Goal: Task Accomplishment & Management: Manage account settings

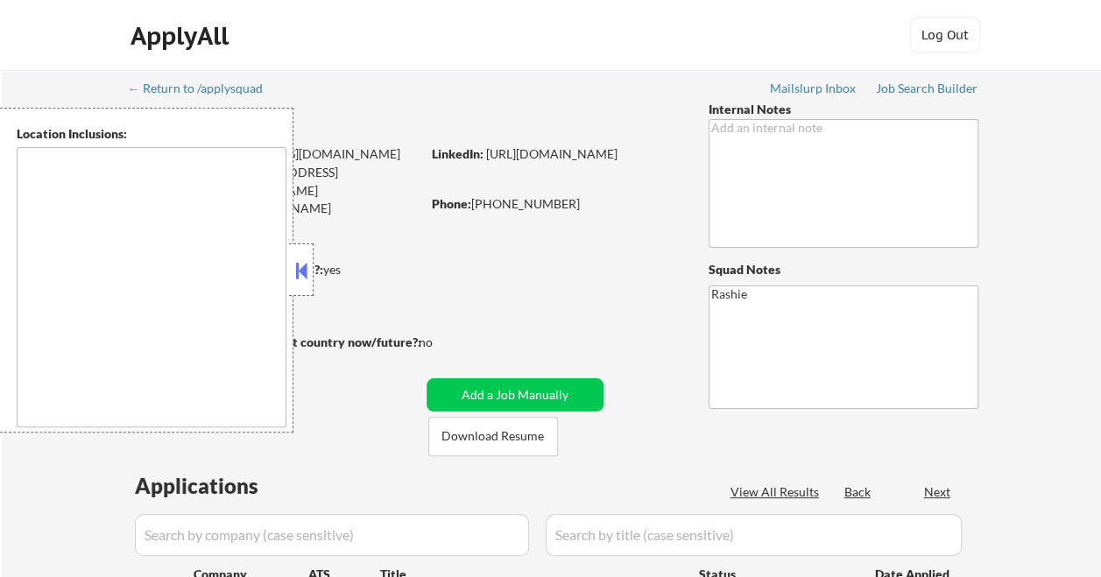
type textarea "Daly City, CA South San Francisco, CA Brisbane, CA Colma, CA Pacifica, CA San B…"
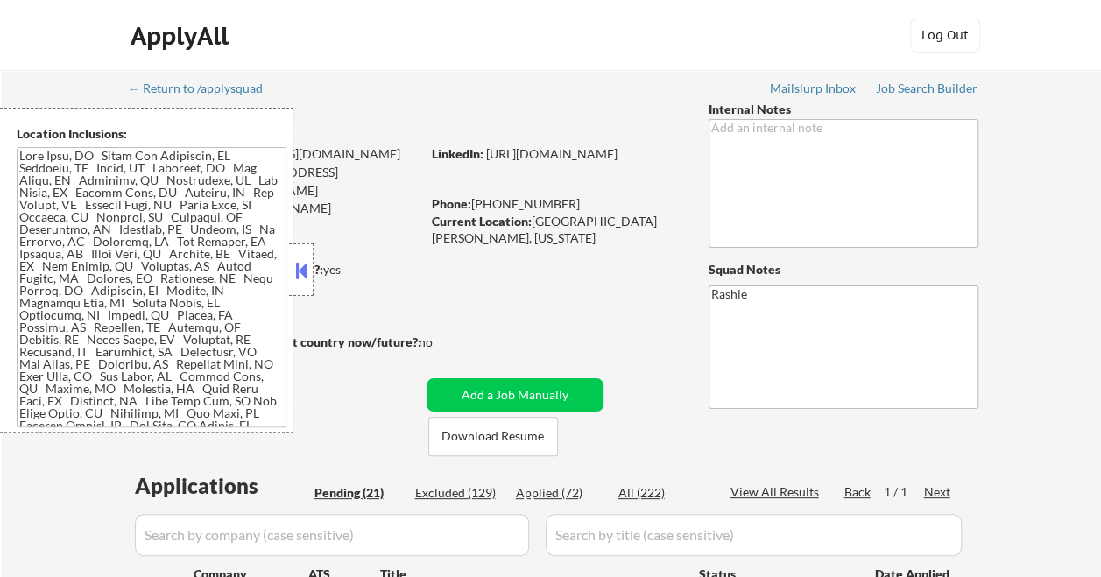
select select ""pending""
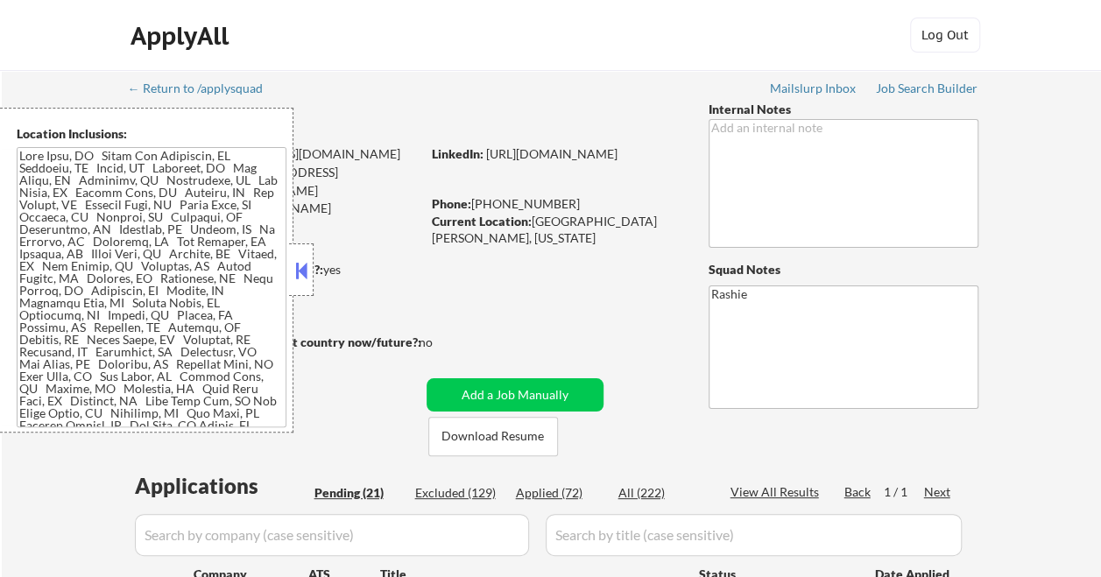
select select ""pending""
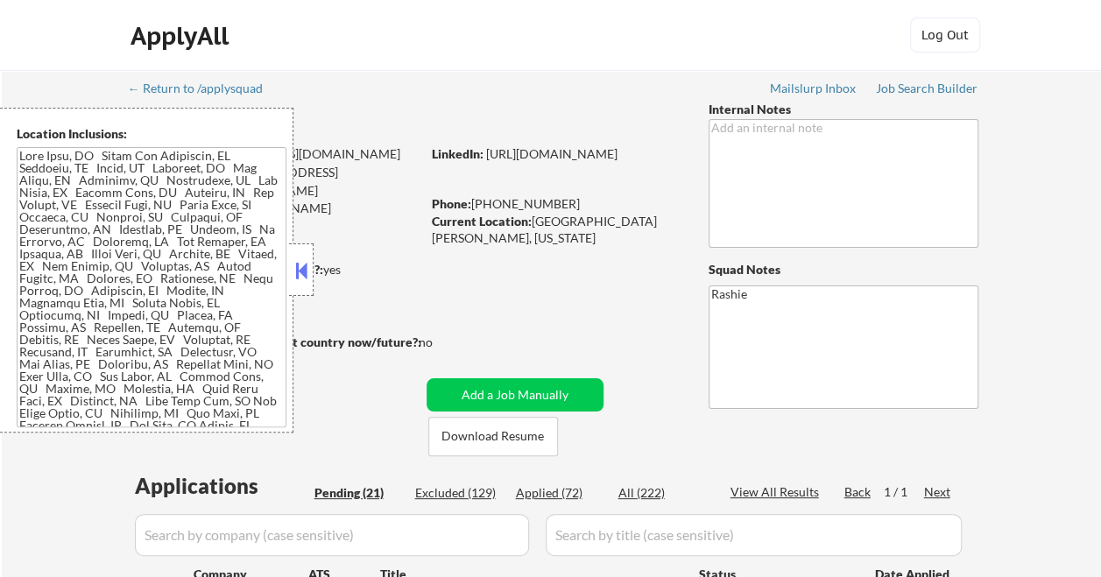
select select ""pending""
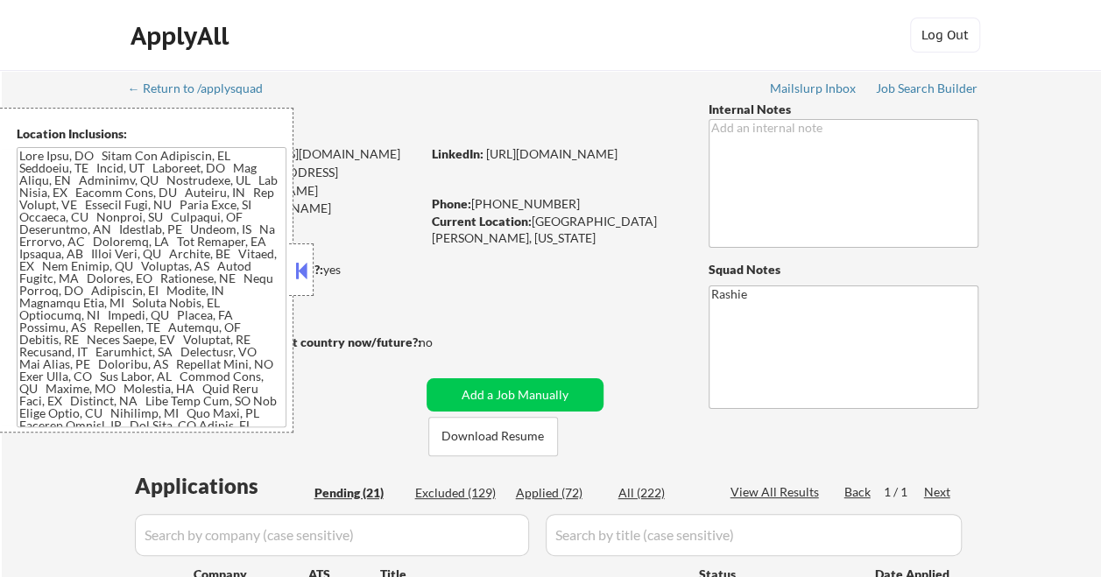
select select ""pending""
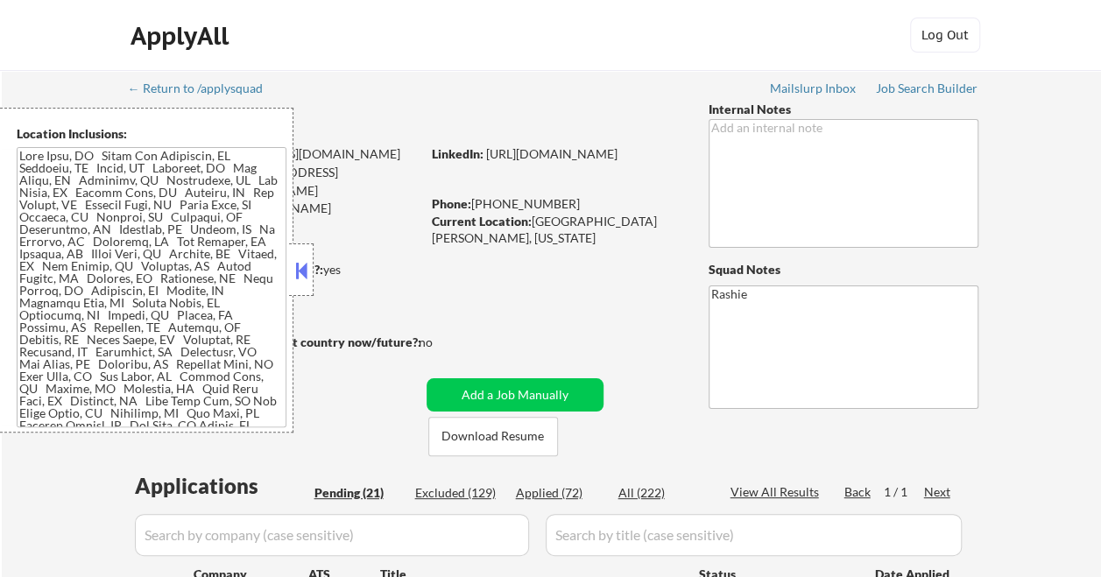
select select ""pending""
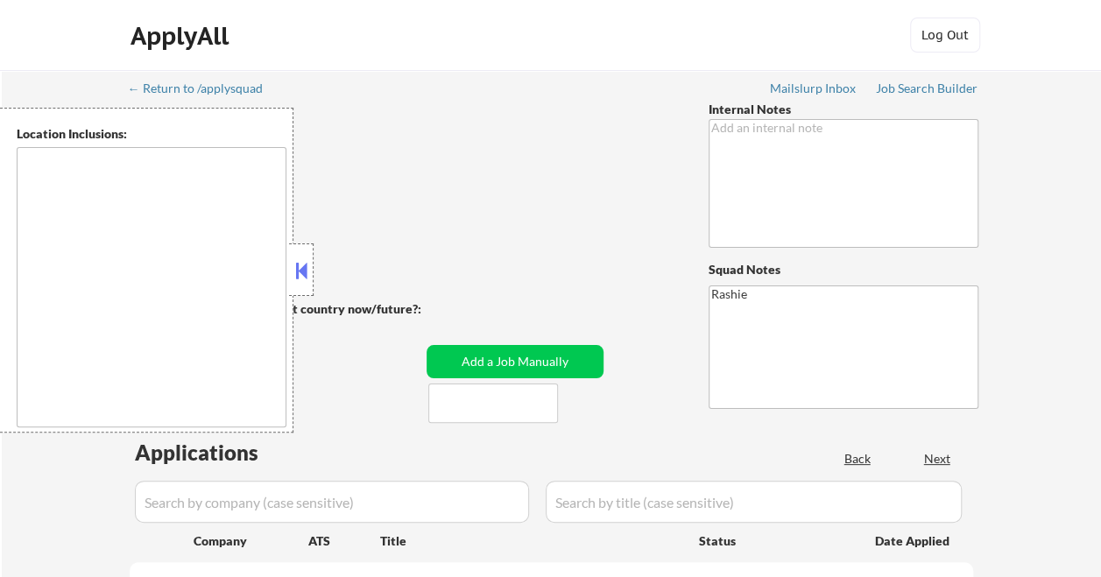
type textarea "Austin, TX West Lake Hills, TX Rollingwood, TX Sunset Valley, TX Cedar Park, TX…"
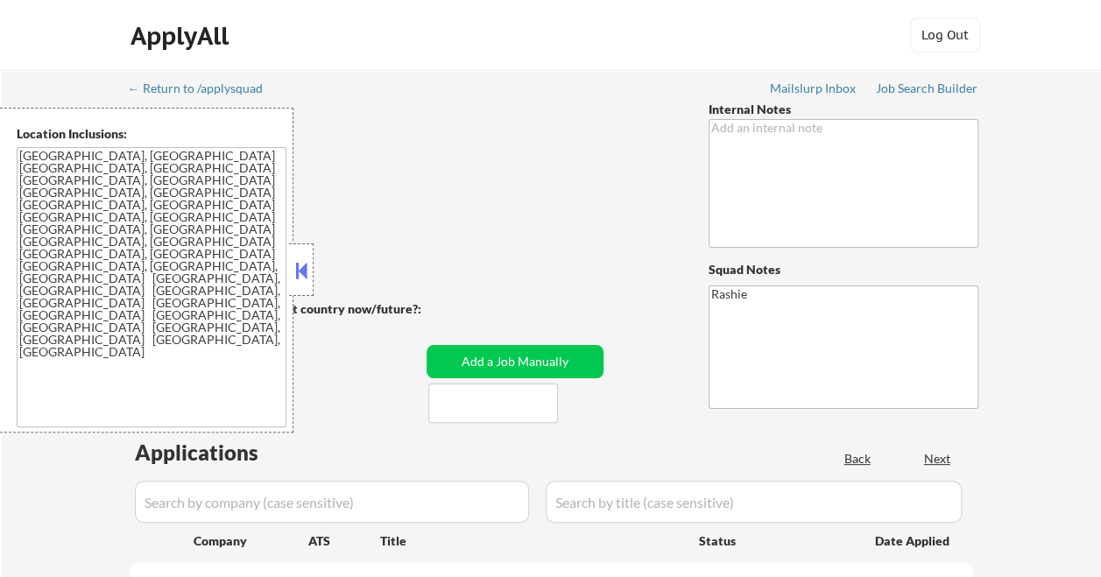
select select ""pending""
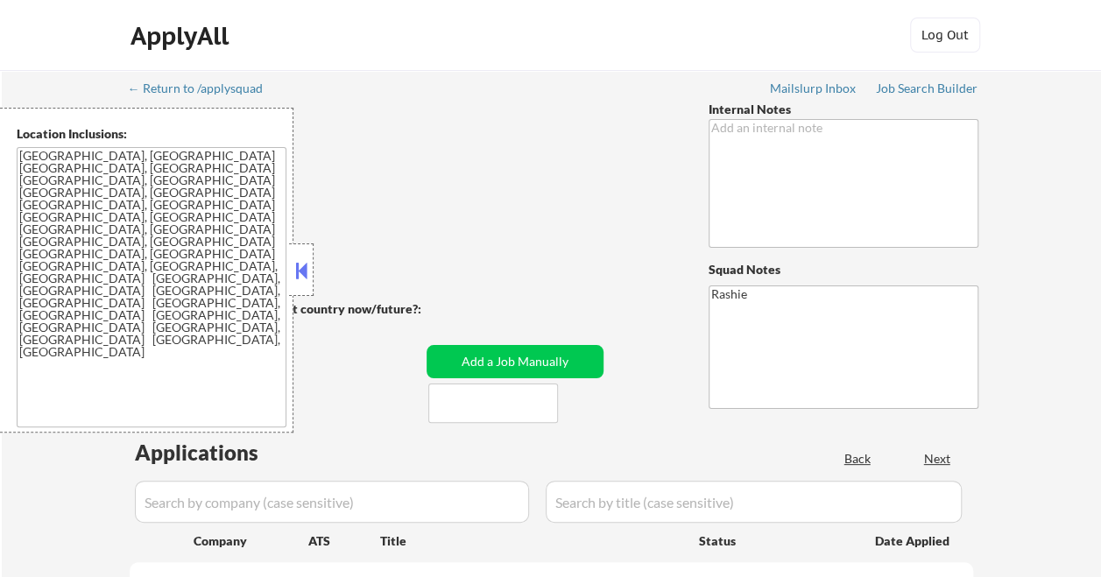
select select ""pending""
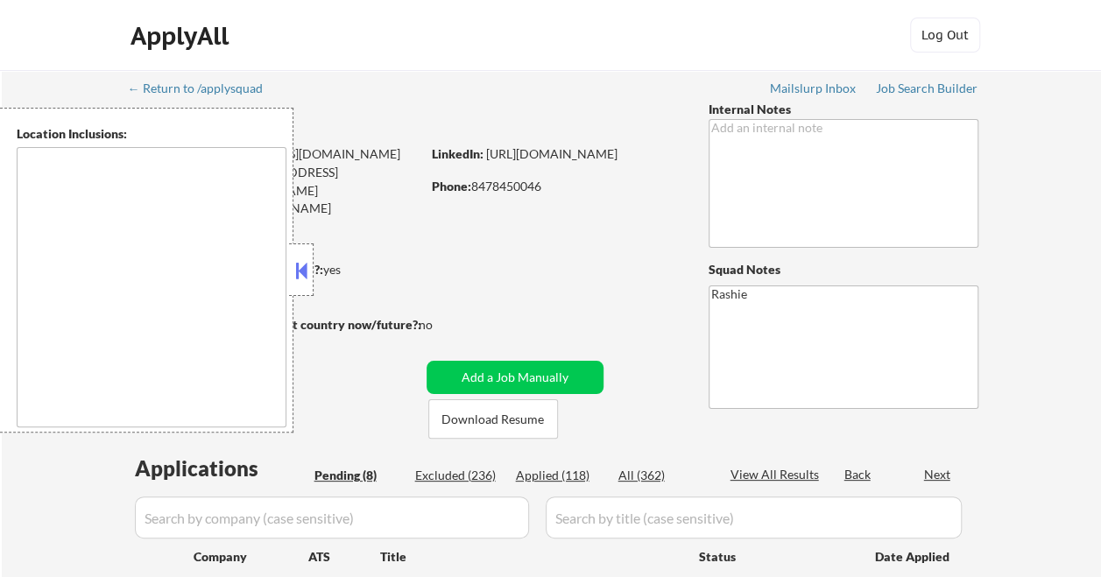
select select ""pending""
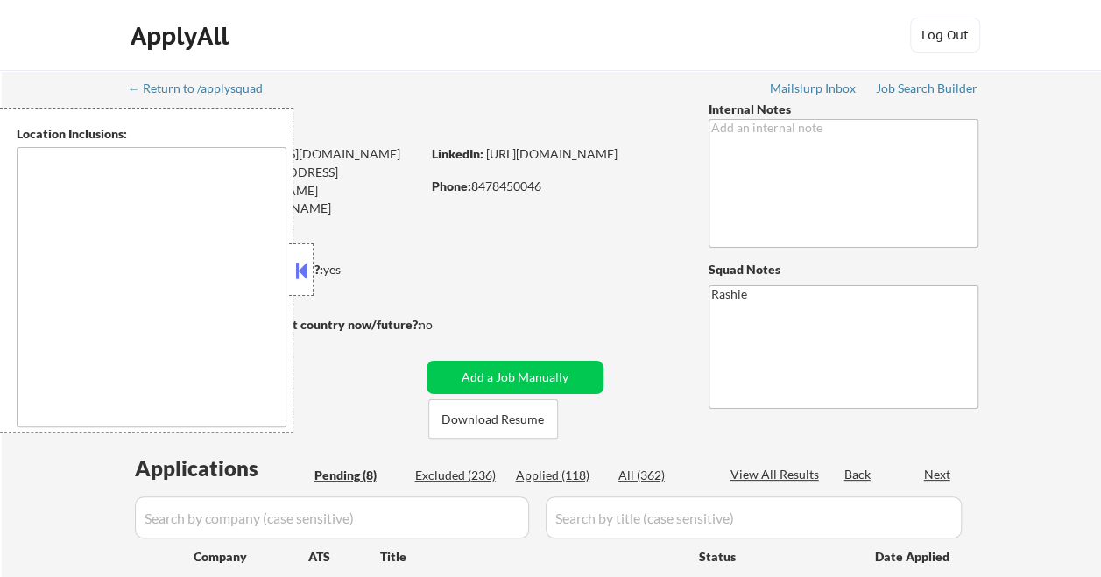
select select ""pending""
type textarea "[GEOGRAPHIC_DATA], [GEOGRAPHIC_DATA] [GEOGRAPHIC_DATA], [GEOGRAPHIC_DATA] [GEOG…"
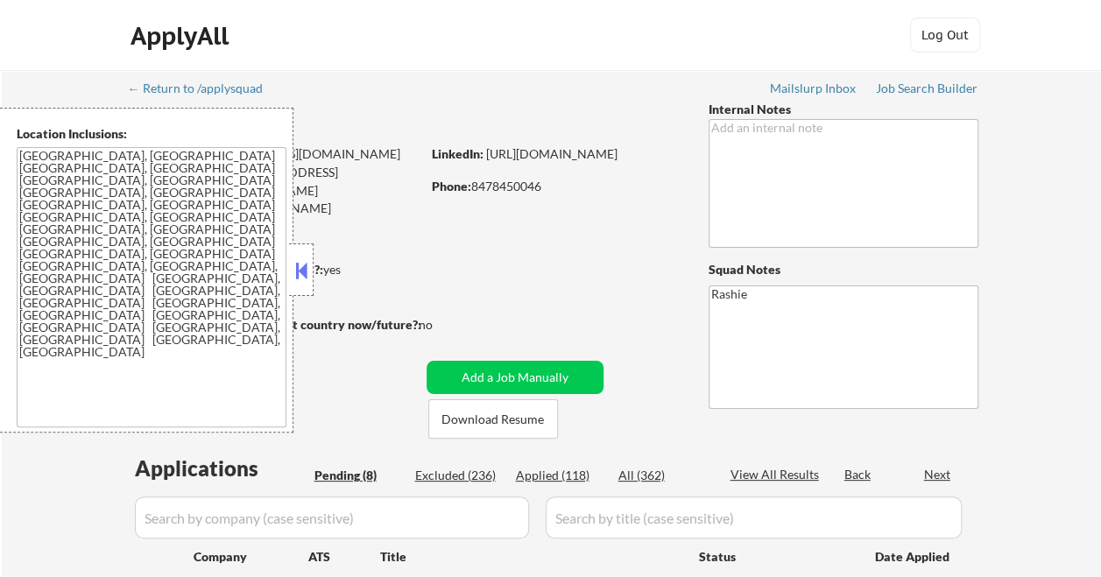
scroll to position [88, 0]
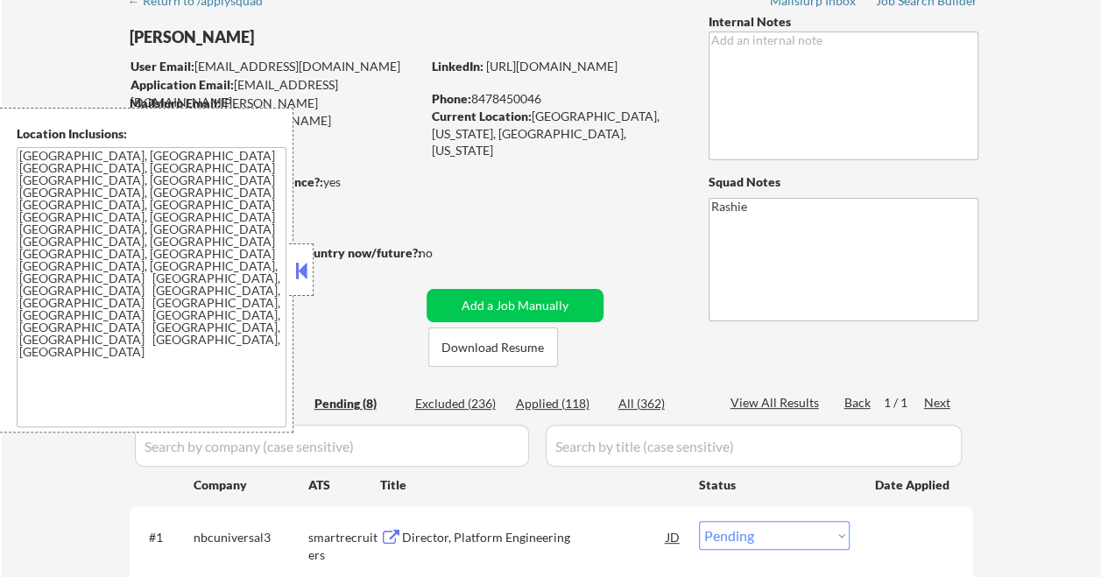
click at [298, 266] on button at bounding box center [301, 271] width 19 height 26
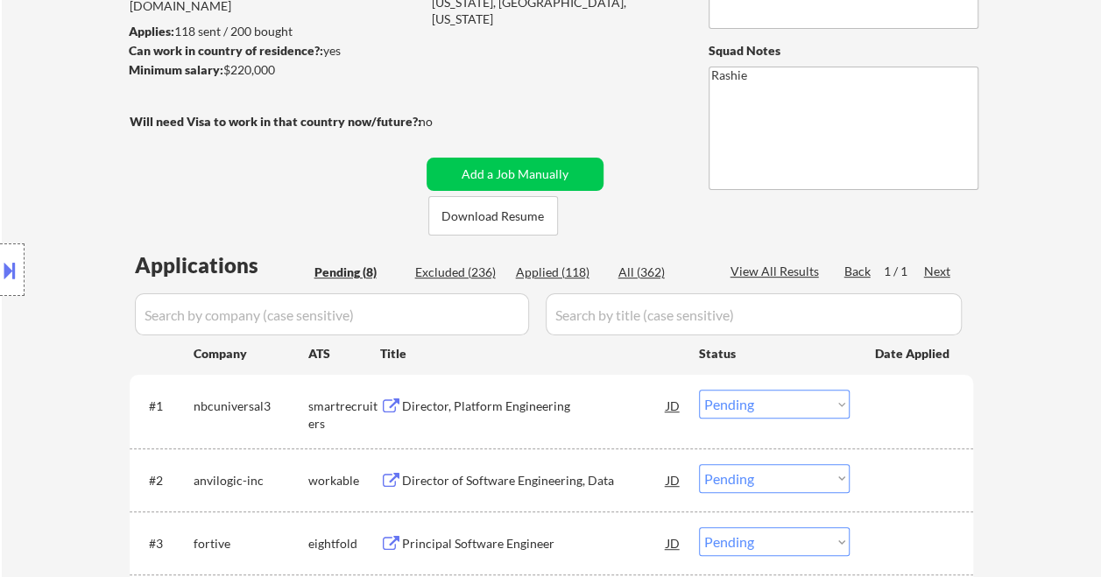
scroll to position [263, 0]
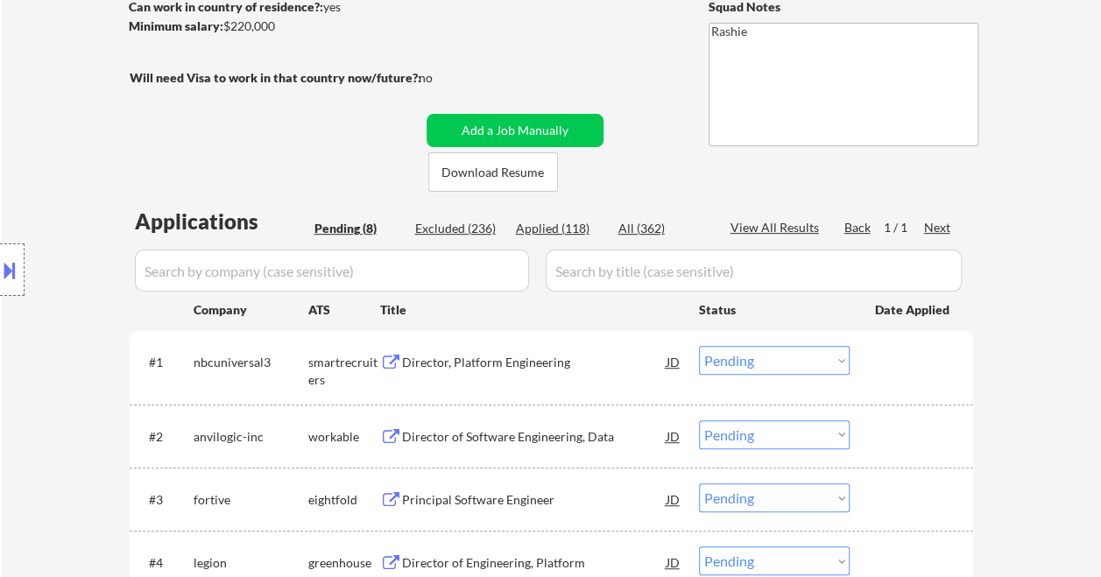
click at [479, 238] on div "Applications Pending (8) Excluded (236) Applied (118) All (362) View All Result…" at bounding box center [552, 560] width 844 height 706
drag, startPoint x: 477, startPoint y: 226, endPoint x: 485, endPoint y: 242, distance: 18.0
click at [477, 227] on div "Excluded (236)" at bounding box center [459, 229] width 88 height 18
select select ""excluded__bad_match_""
select select ""excluded__expired_""
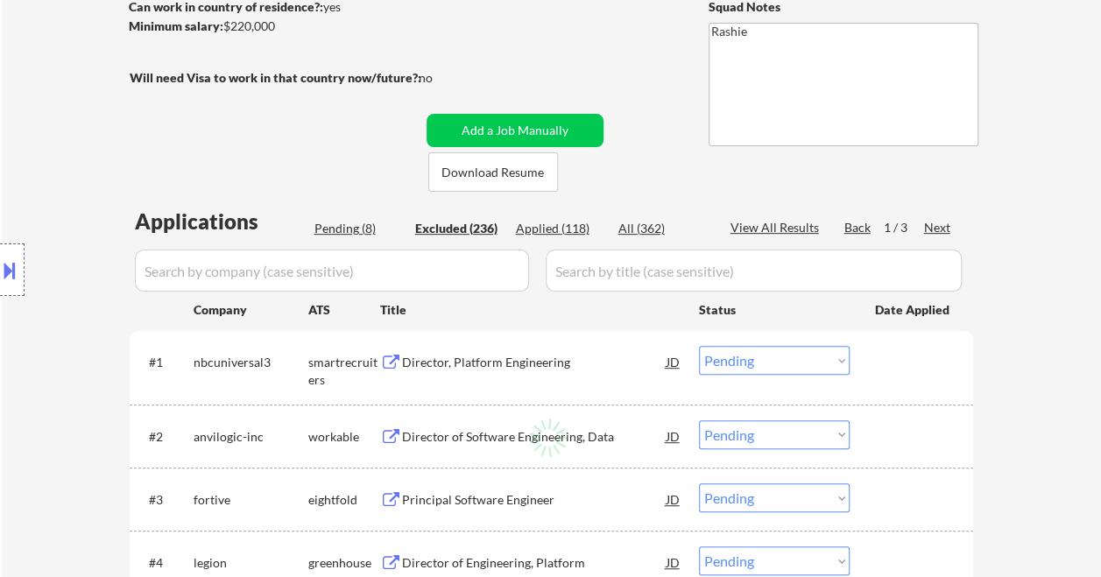
select select ""excluded__salary_""
select select ""excluded__other_""
select select ""excluded__salary_""
select select ""excluded""
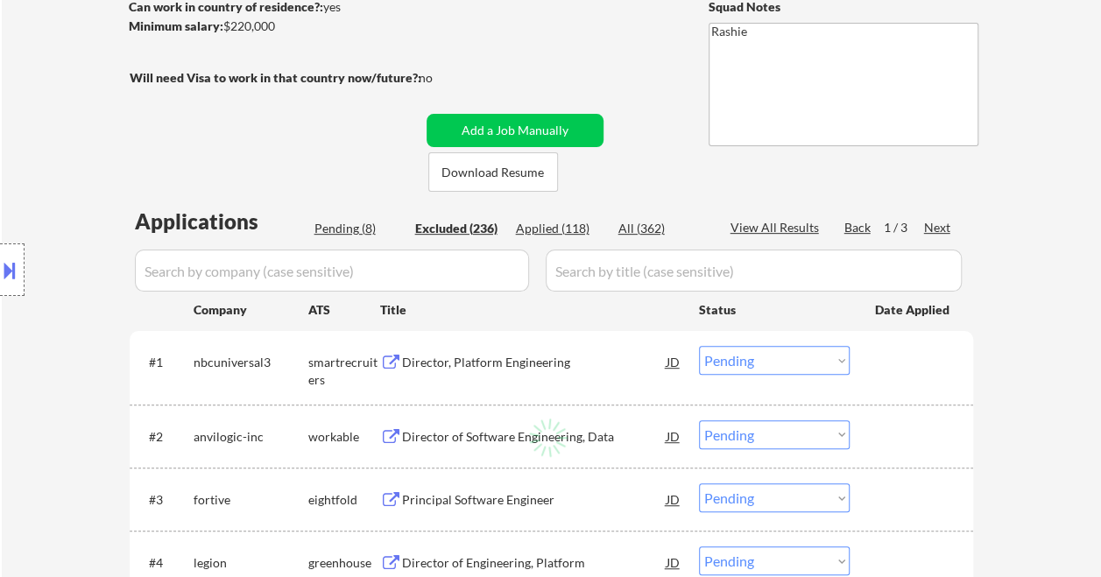
select select ""excluded__location_""
select select ""excluded__other_""
select select ""excluded__expired_""
select select ""excluded__location_""
select select ""excluded__salary_""
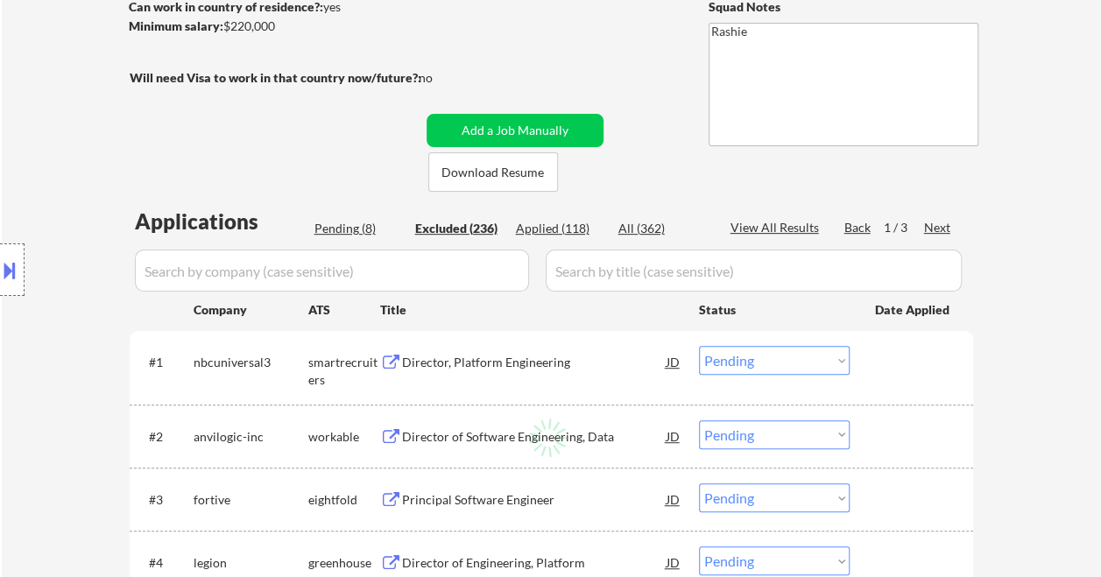
select select ""excluded""
select select ""excluded__location_""
select select ""excluded__other_""
select select ""excluded""
select select ""excluded__expired_""
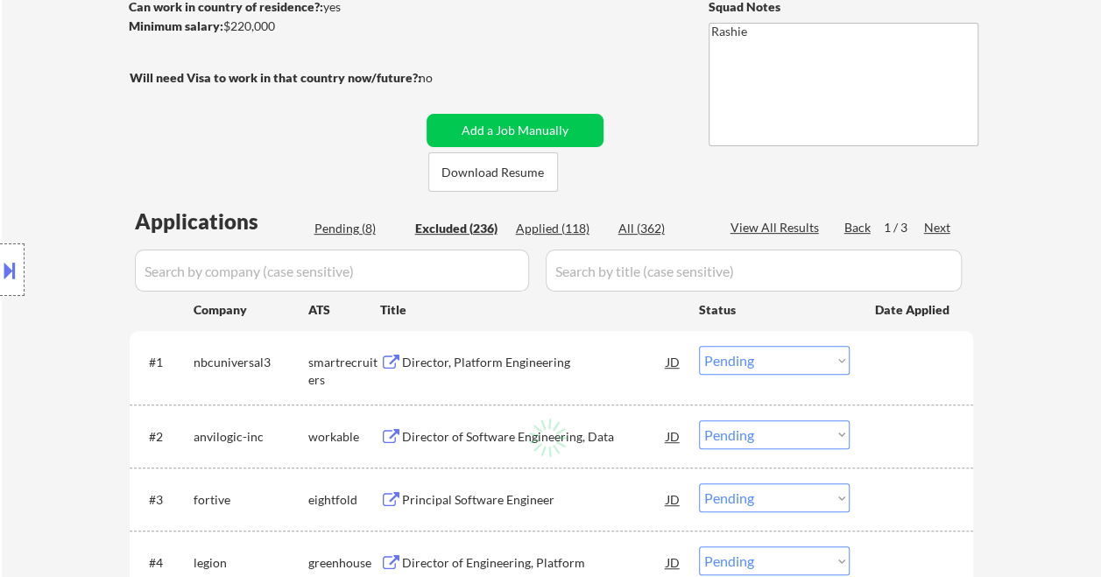
select select ""excluded__location_""
select select ""excluded__bad_match_""
select select ""excluded""
select select ""excluded__location_""
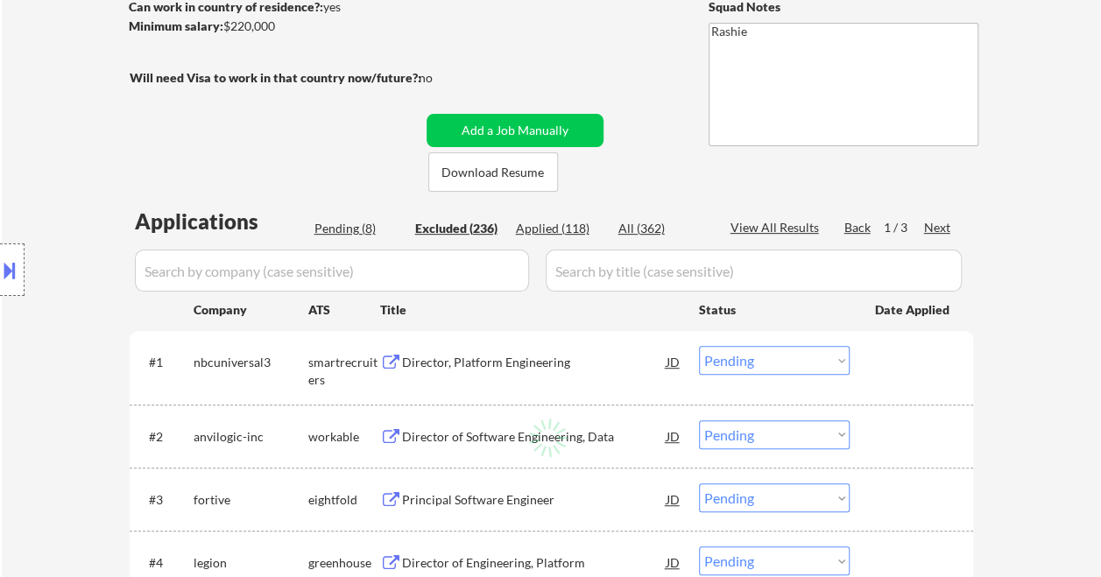
select select ""excluded__location_""
select select ""excluded__salary_""
select select ""excluded""
select select ""excluded__bad_match_""
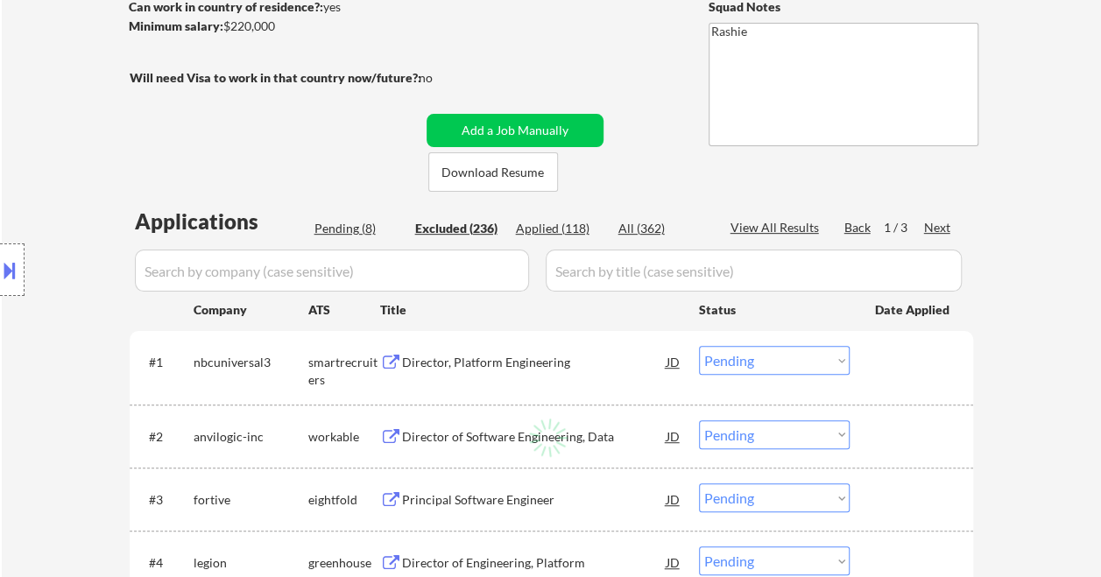
select select ""excluded""
select select ""excluded__location_""
select select ""excluded__salary_""
select select ""excluded""
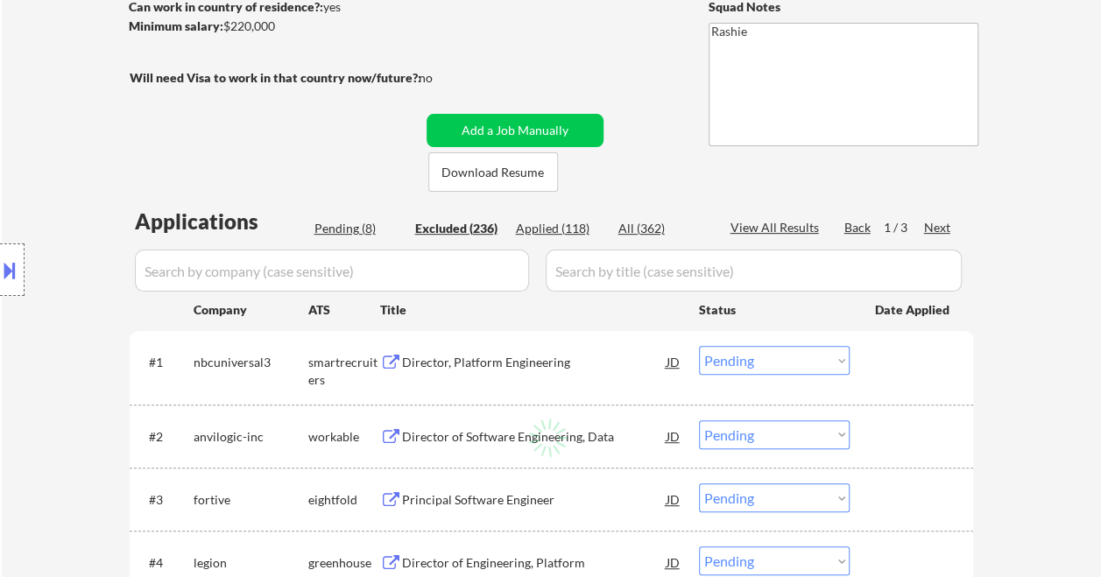
select select ""excluded__other_""
select select ""excluded""
select select ""excluded__other_""
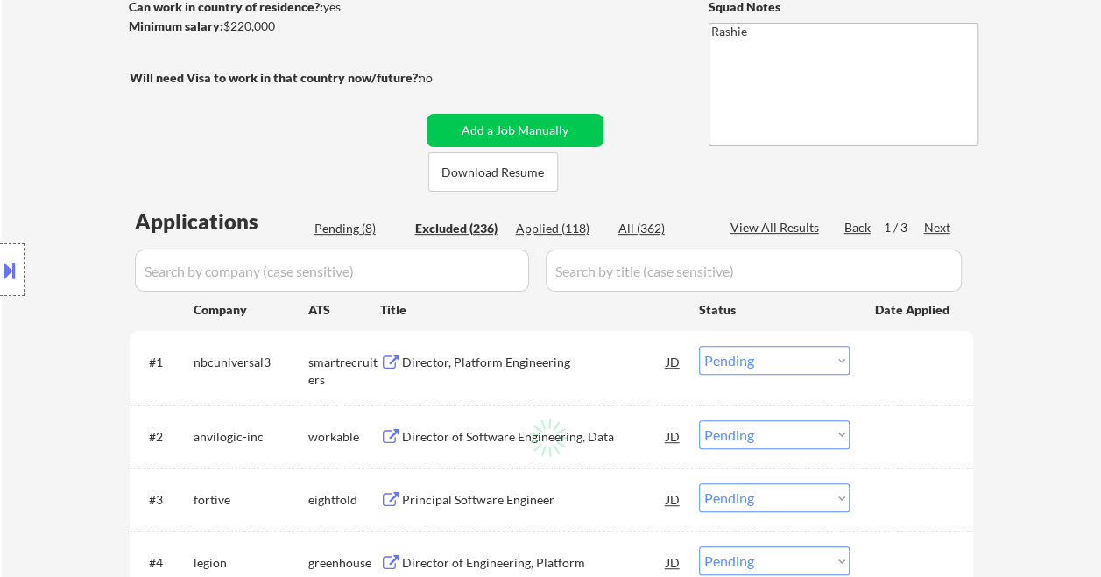
select select ""excluded__other_""
select select ""excluded__expired_""
select select ""excluded__salary_""
select select ""excluded__expired_""
select select ""excluded""
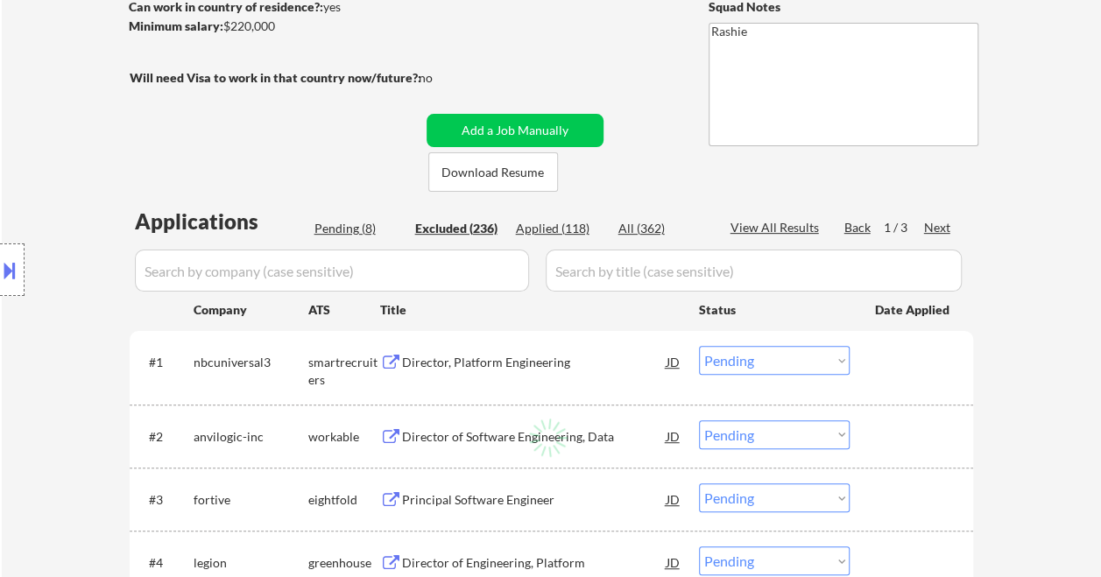
select select ""excluded__blocklist_""
select select ""excluded__location_""
select select ""excluded__bad_match_""
select select ""excluded__salary_""
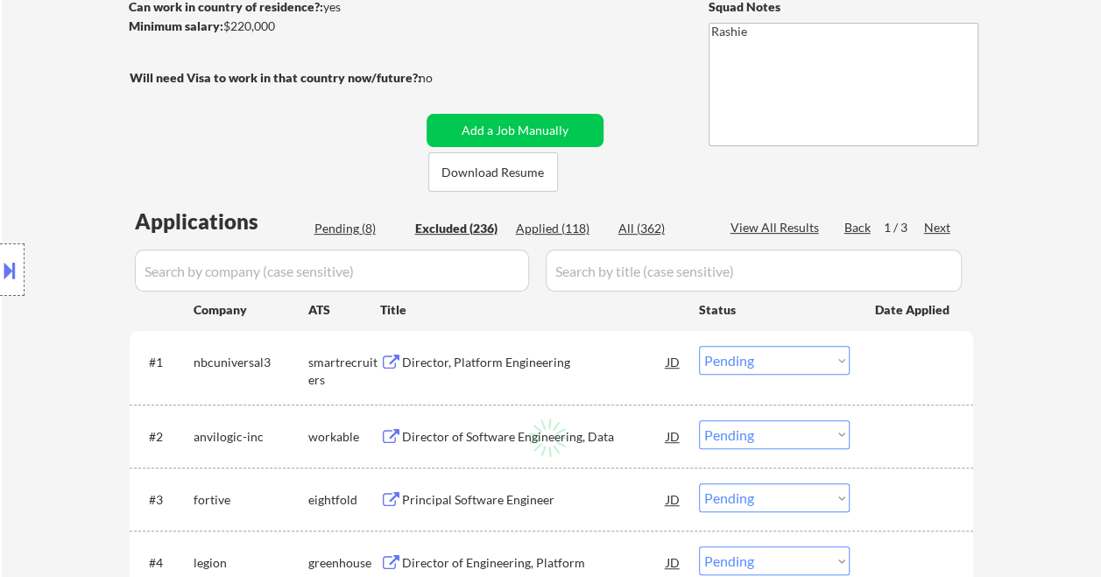
select select ""excluded__location_""
select select ""excluded__salary_""
select select ""excluded__blocklist_""
select select ""excluded__expired_""
select select ""excluded__other_""
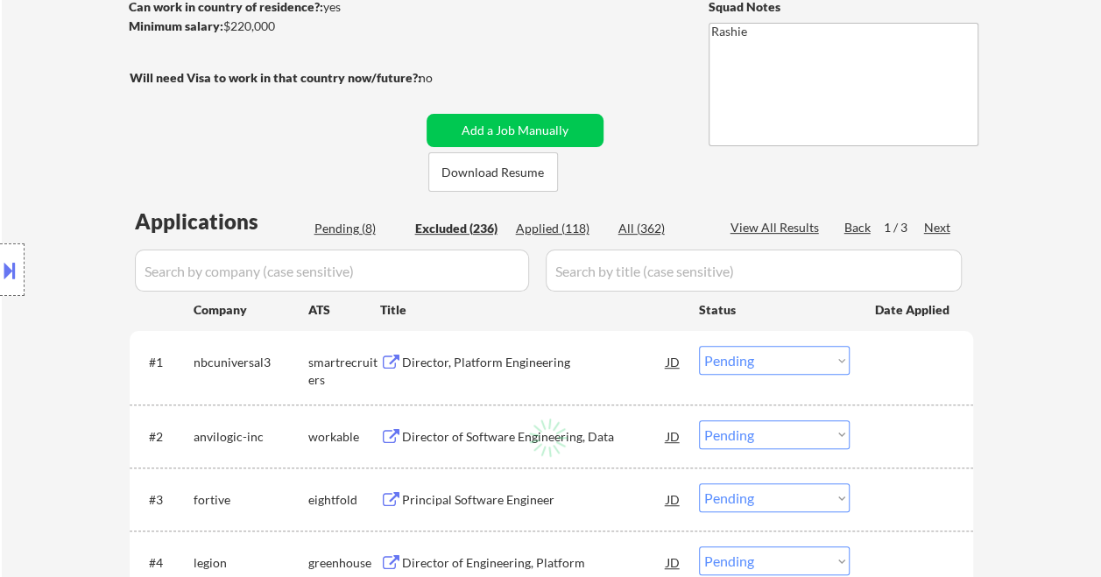
select select ""excluded__bad_match_""
select select ""excluded__expired_""
select select ""excluded__other_""
select select ""excluded__salary_""
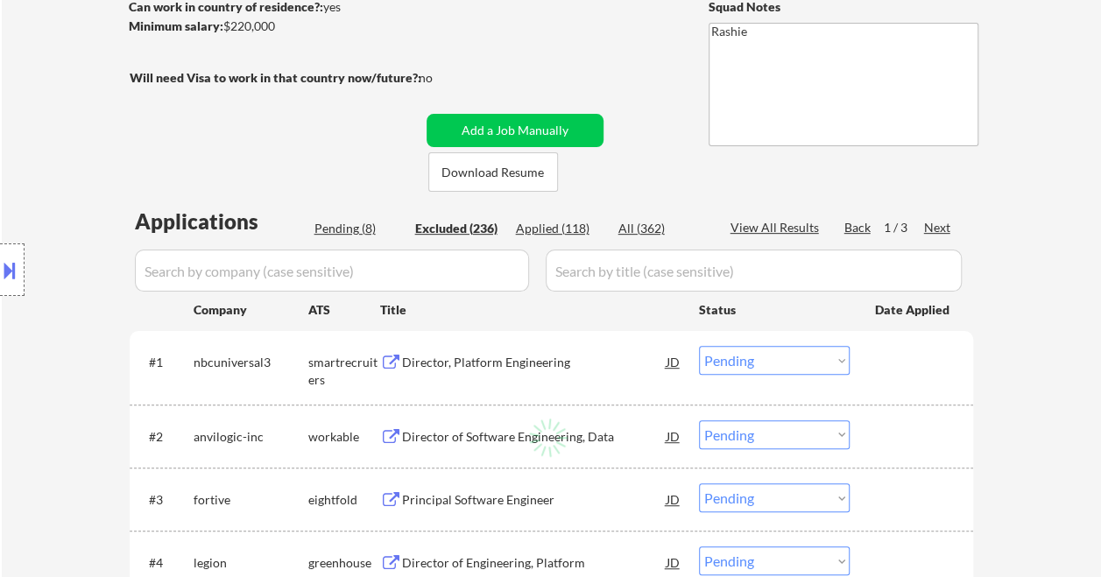
select select ""excluded__expired_""
select select ""excluded__location_""
select select ""excluded""
select select ""excluded__blocklist_""
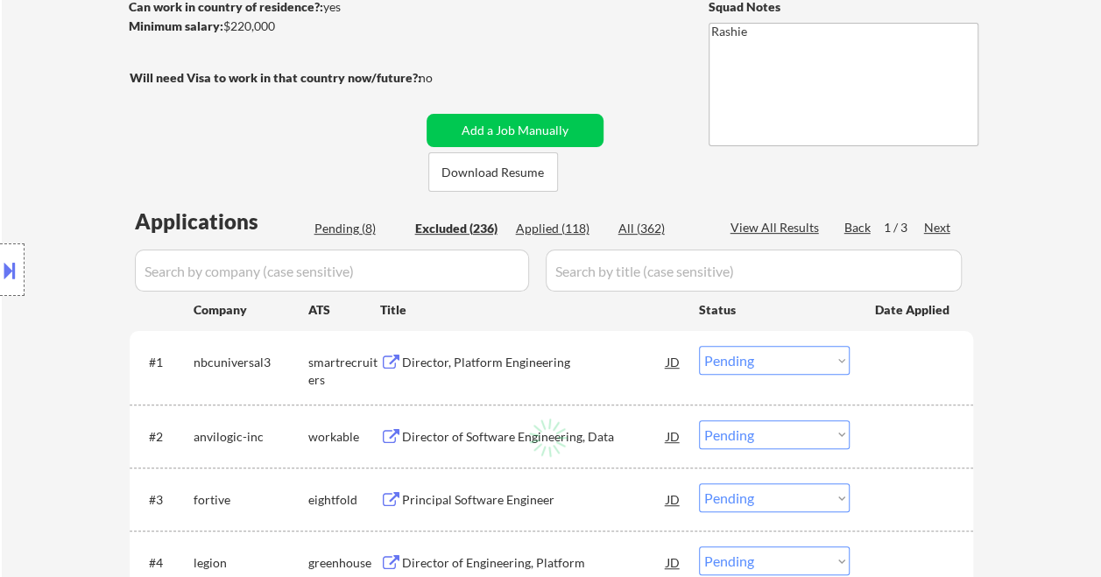
select select ""excluded__bad_match_""
select select ""excluded__salary_""
select select ""excluded__location_""
select select ""excluded__expired_""
select select ""excluded""
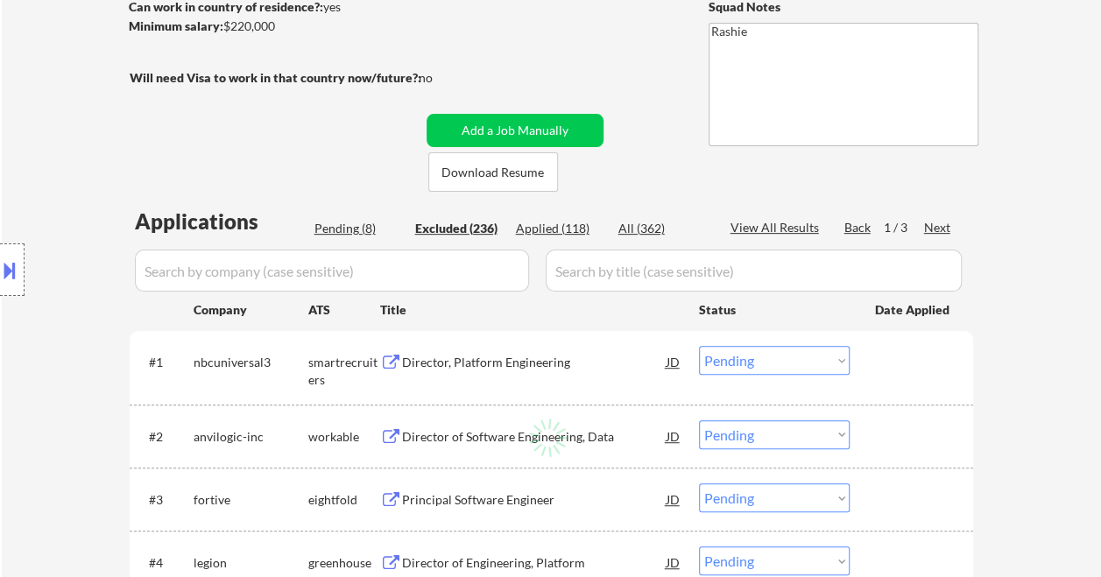
select select ""excluded""
select select ""excluded__location_""
select select ""excluded__bad_match_""
select select ""excluded""
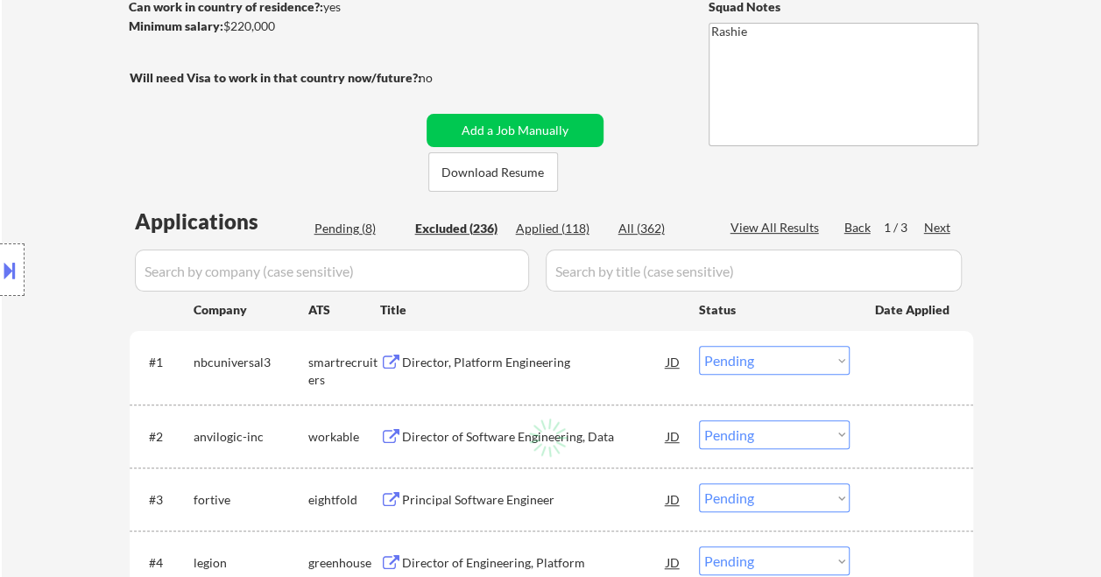
select select ""excluded__expired_""
select select ""excluded__location_""
select select ""excluded__salary_""
select select ""excluded__location_""
select select ""excluded""
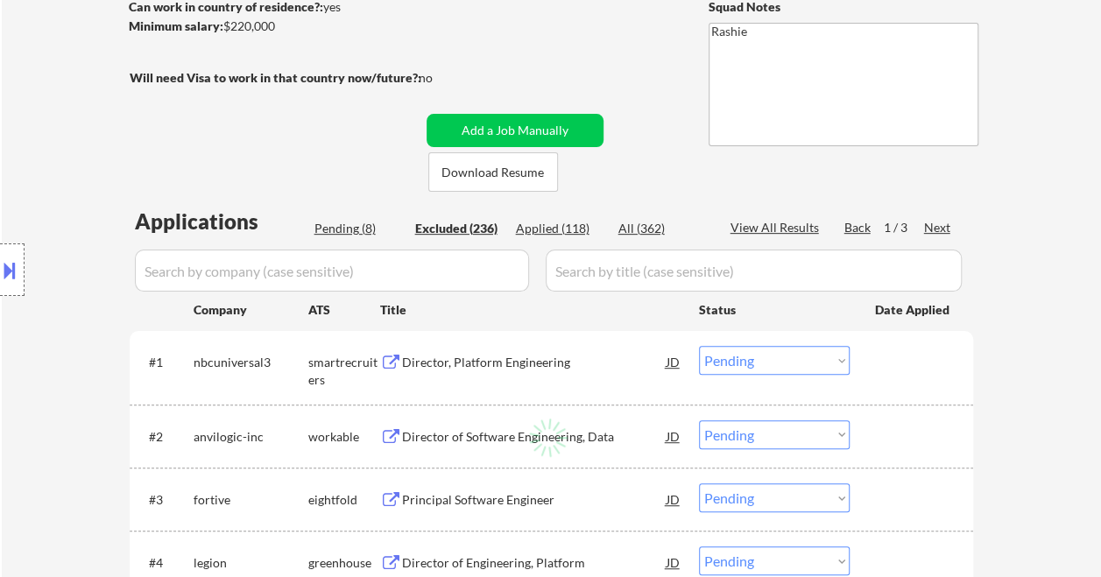
select select ""excluded__salary_""
select select ""excluded__expired_""
select select ""excluded__other_""
select select ""excluded__salary_""
select select ""excluded__location_""
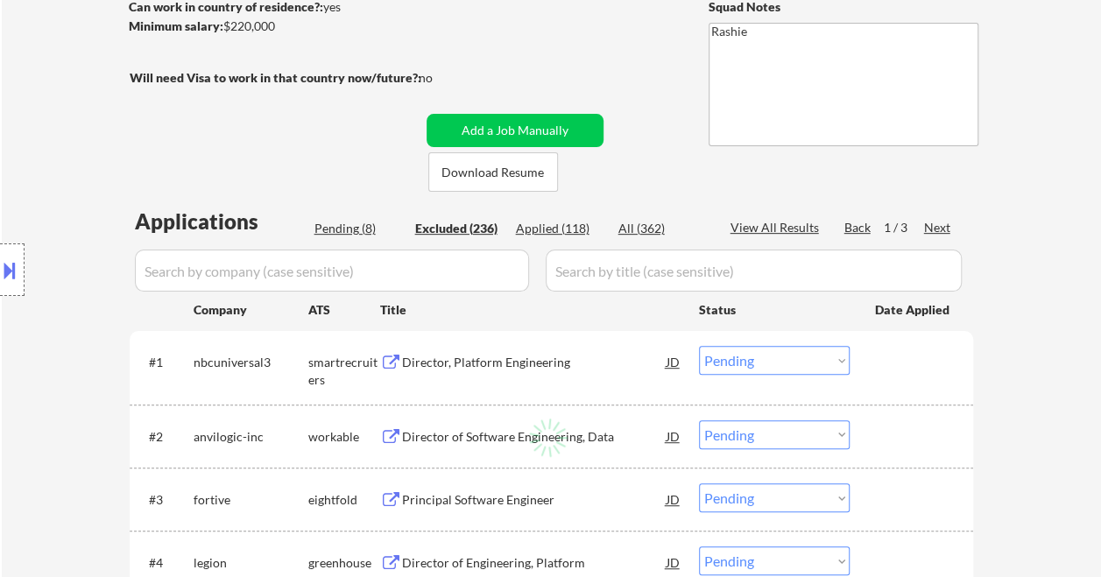
select select ""excluded__blocklist_""
select select ""excluded""
select select ""excluded__expired_""
select select ""excluded""
select select ""excluded__salary_""
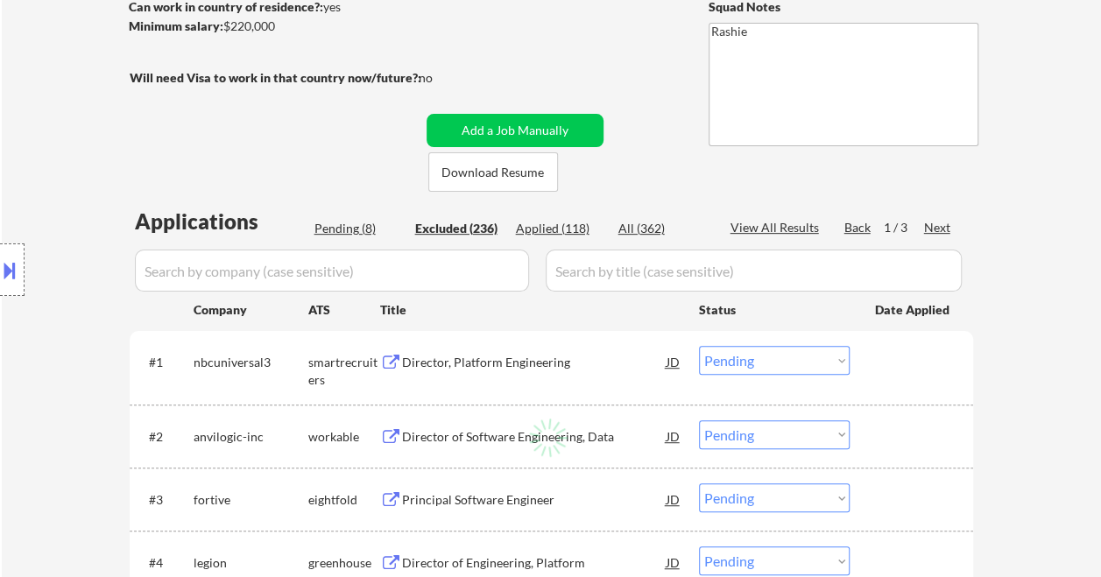
select select ""excluded__location_""
select select ""excluded__expired_""
select select ""excluded""
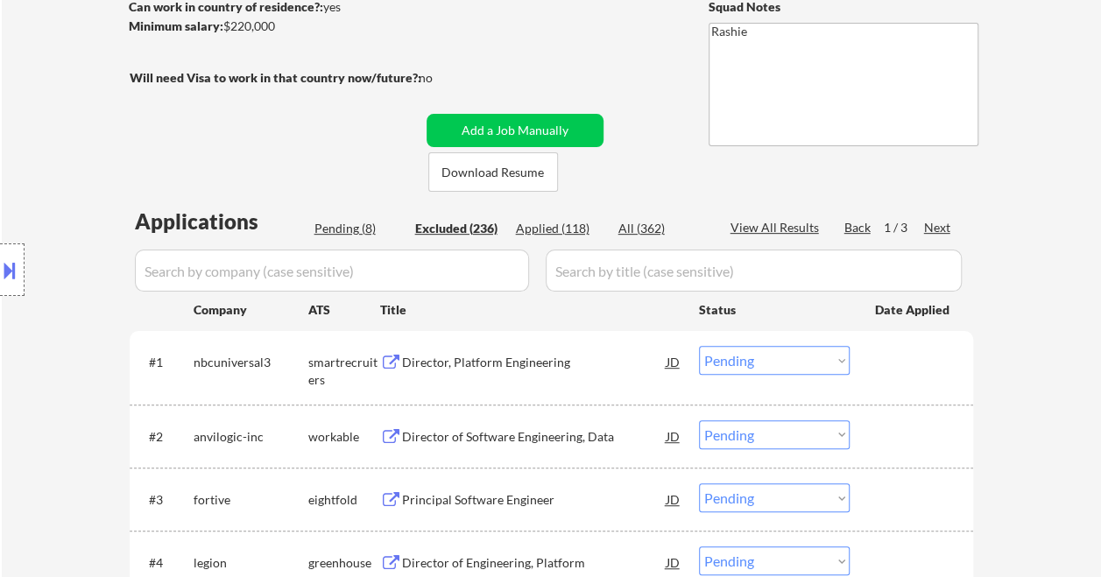
select select ""excluded__expired_""
select select ""excluded__other_""
select select ""excluded__location_""
select select ""excluded__salary_""
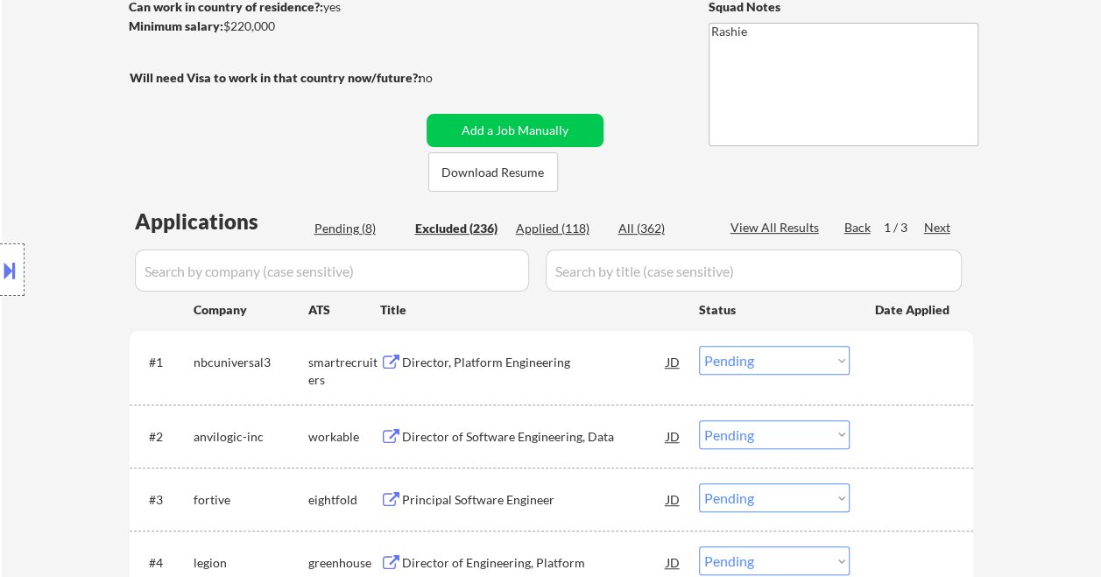
select select ""excluded__expired_""
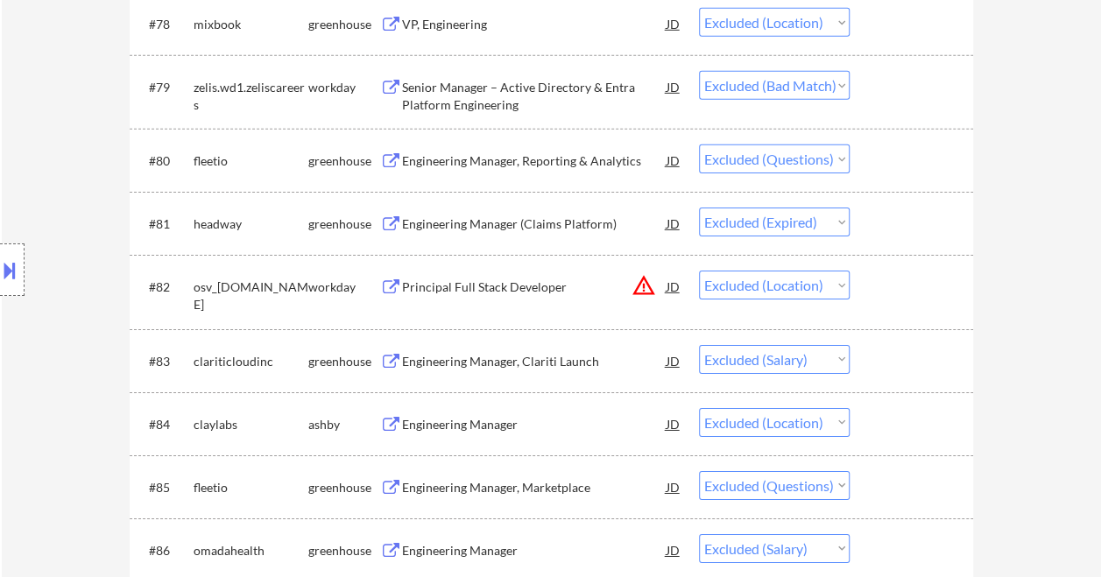
scroll to position [6045, 0]
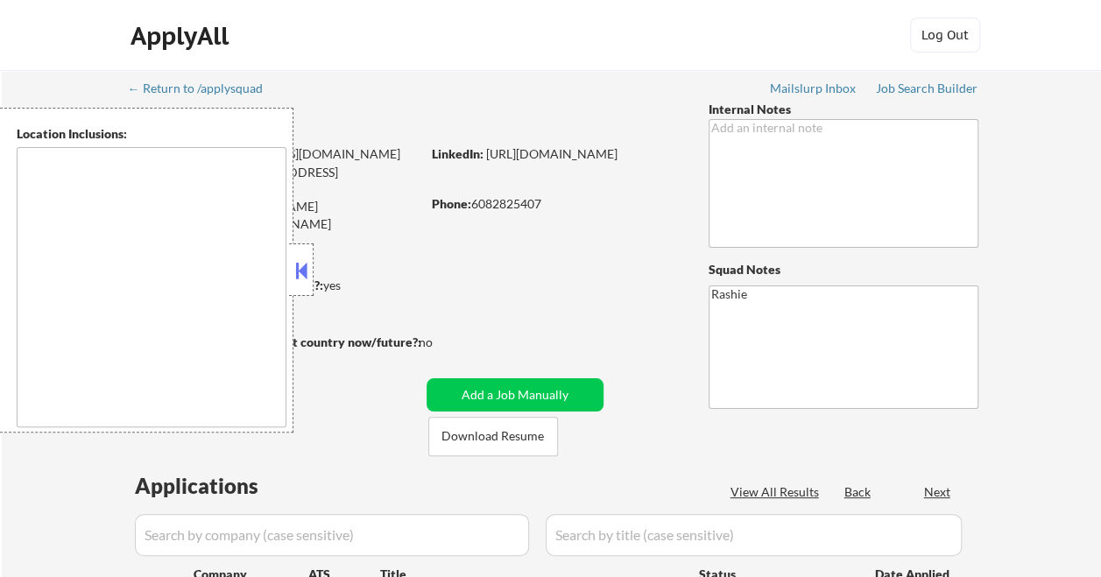
type textarea "[GEOGRAPHIC_DATA], [GEOGRAPHIC_DATA] [GEOGRAPHIC_DATA], [GEOGRAPHIC_DATA] [GEOG…"
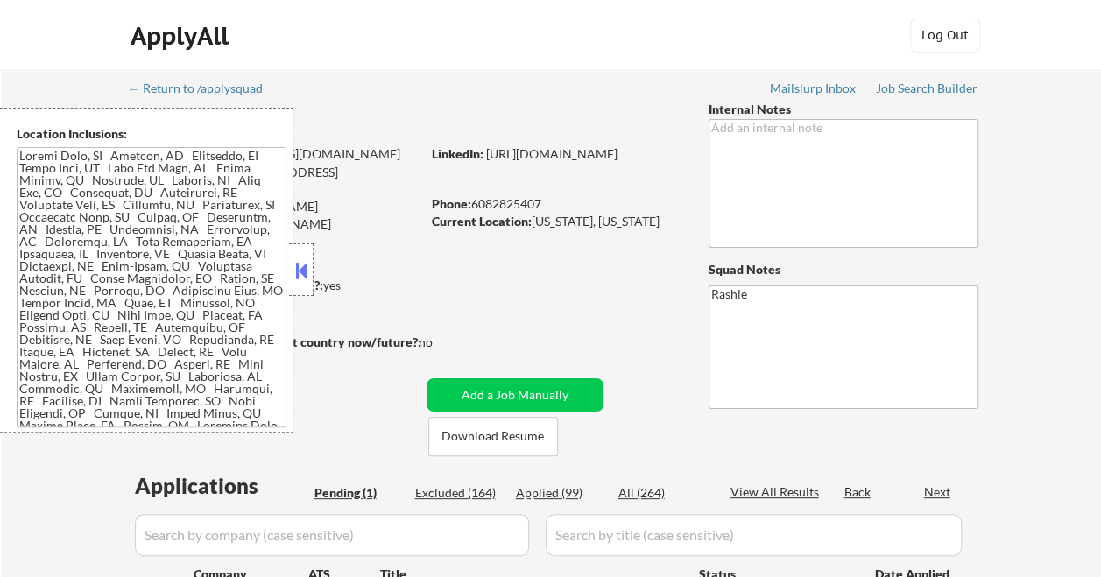
select select ""pending""
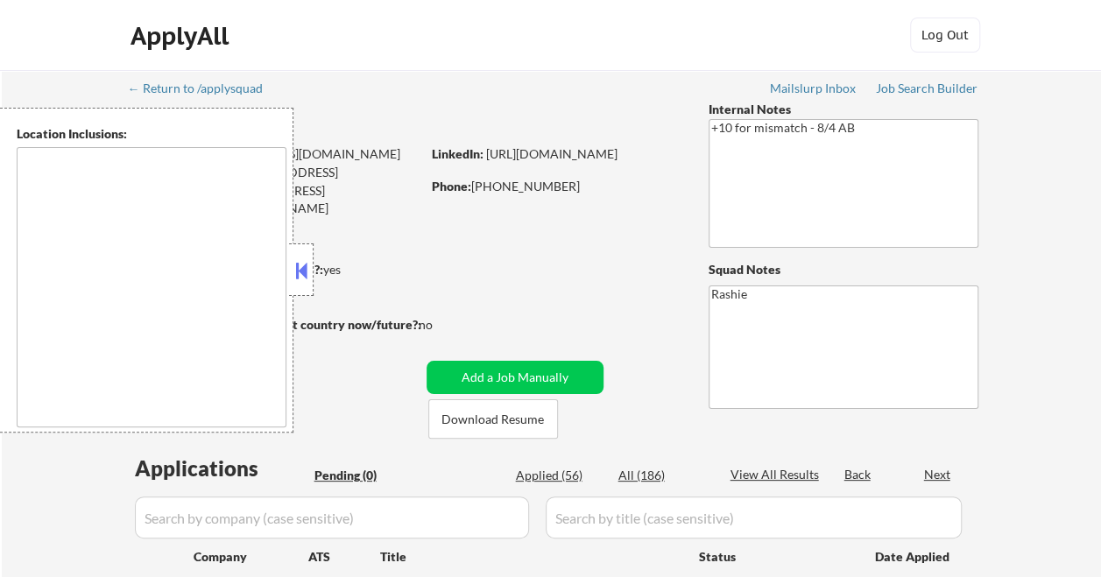
type textarea "[PERSON_NAME], AZ [GEOGRAPHIC_DATA], [GEOGRAPHIC_DATA] [GEOGRAPHIC_DATA], [GEOG…"
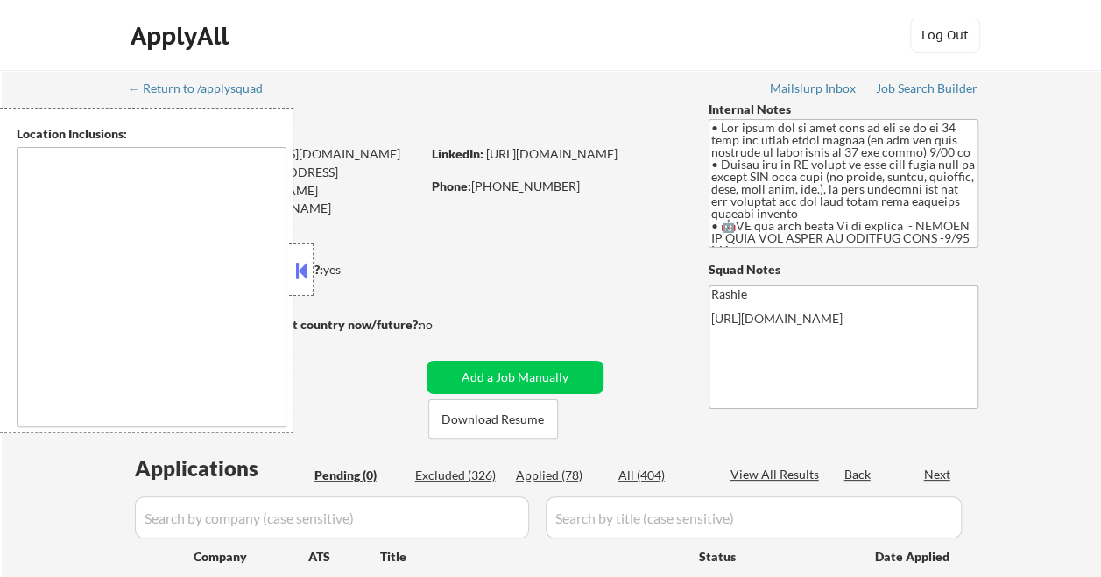
type textarea "remote"
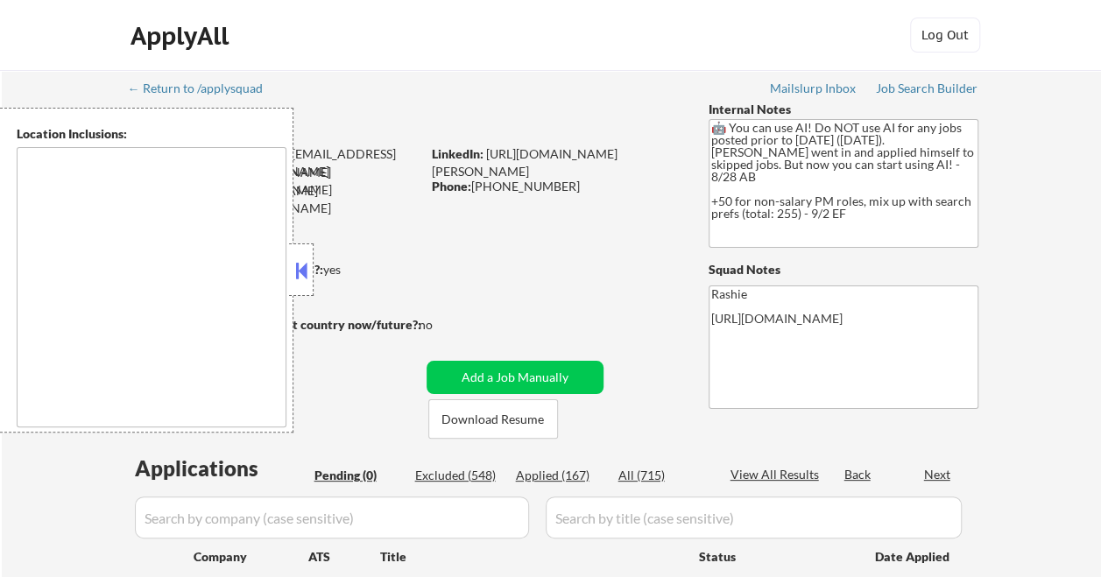
type textarea "remote"
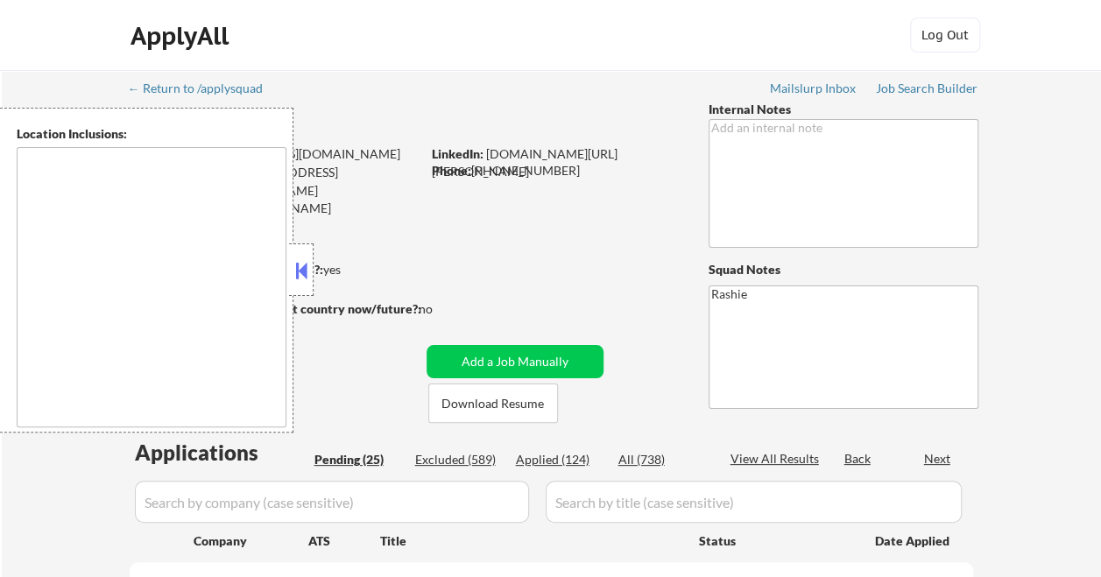
select select ""pending""
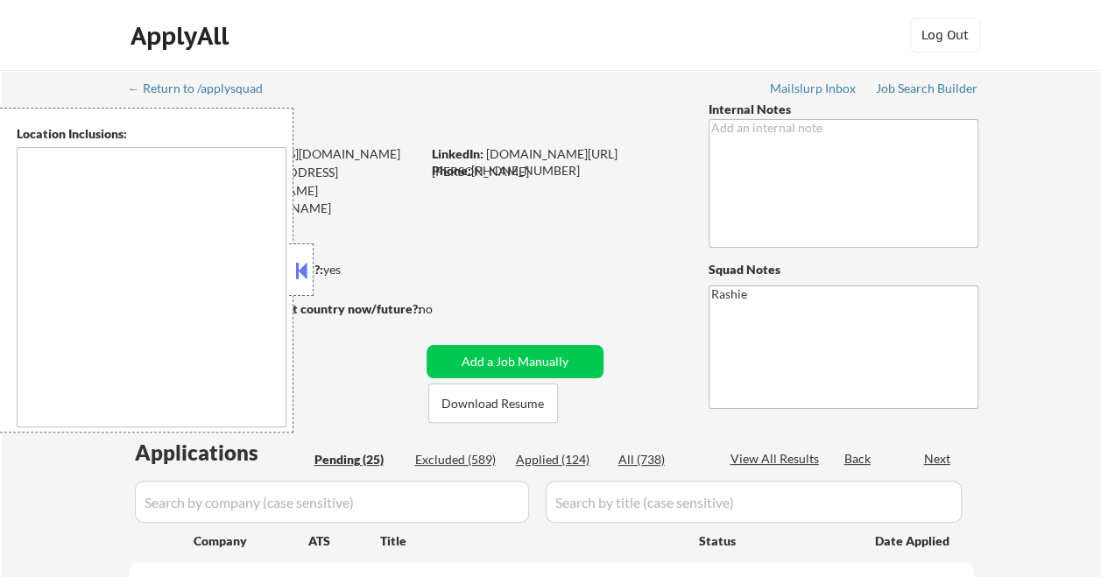
select select ""pending""
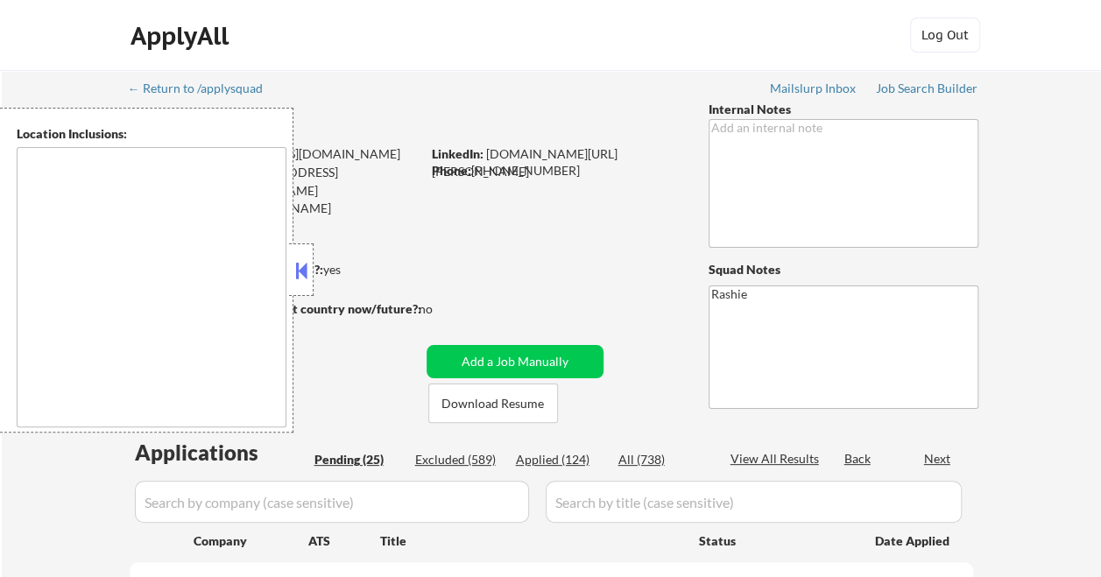
select select ""pending""
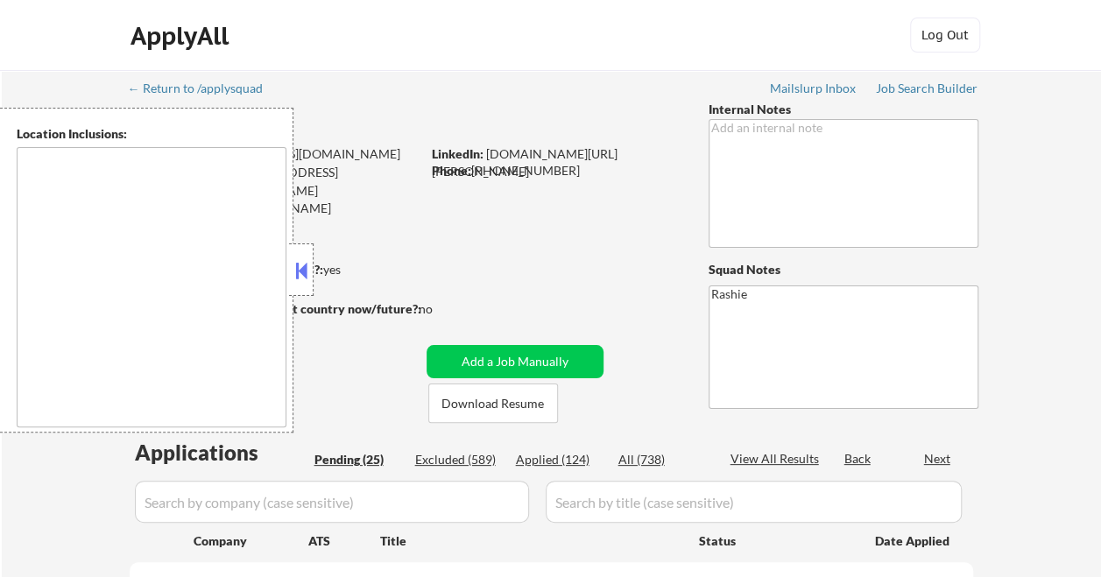
select select ""pending""
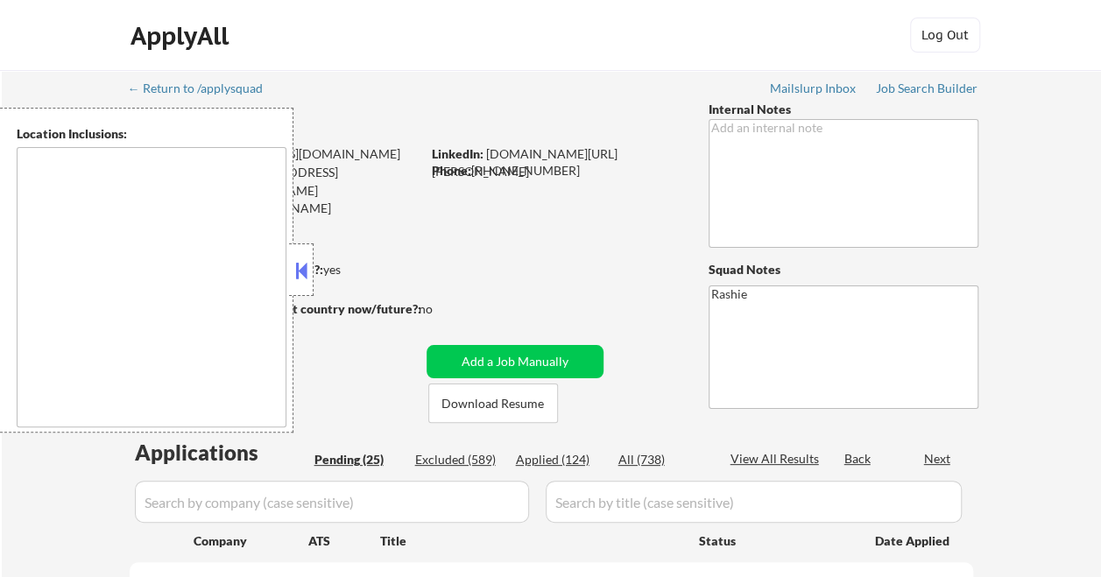
select select ""pending""
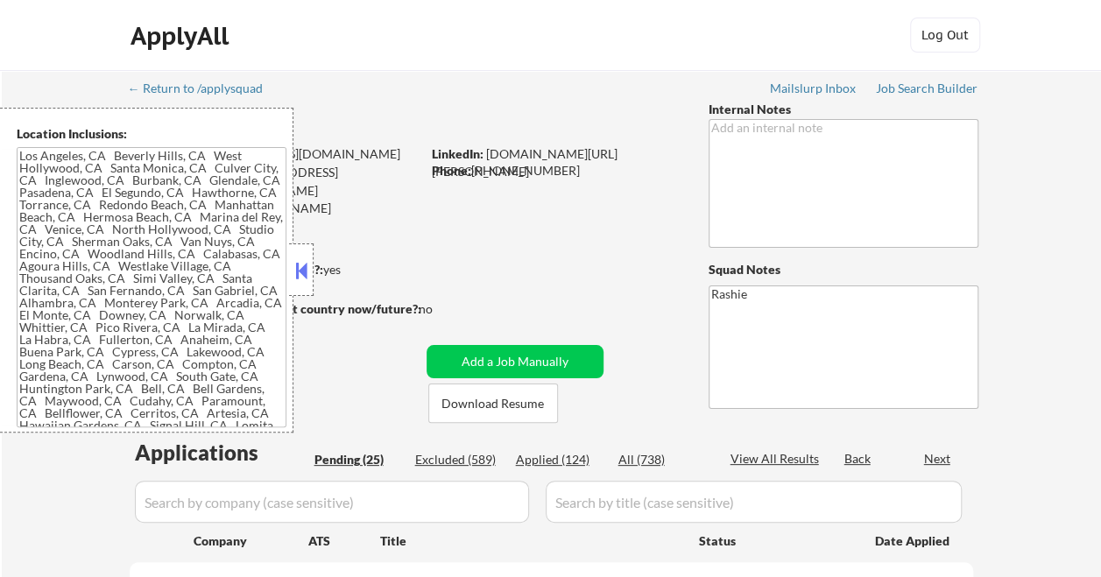
type textarea "[GEOGRAPHIC_DATA], [GEOGRAPHIC_DATA] [GEOGRAPHIC_DATA], [GEOGRAPHIC_DATA] [GEOG…"
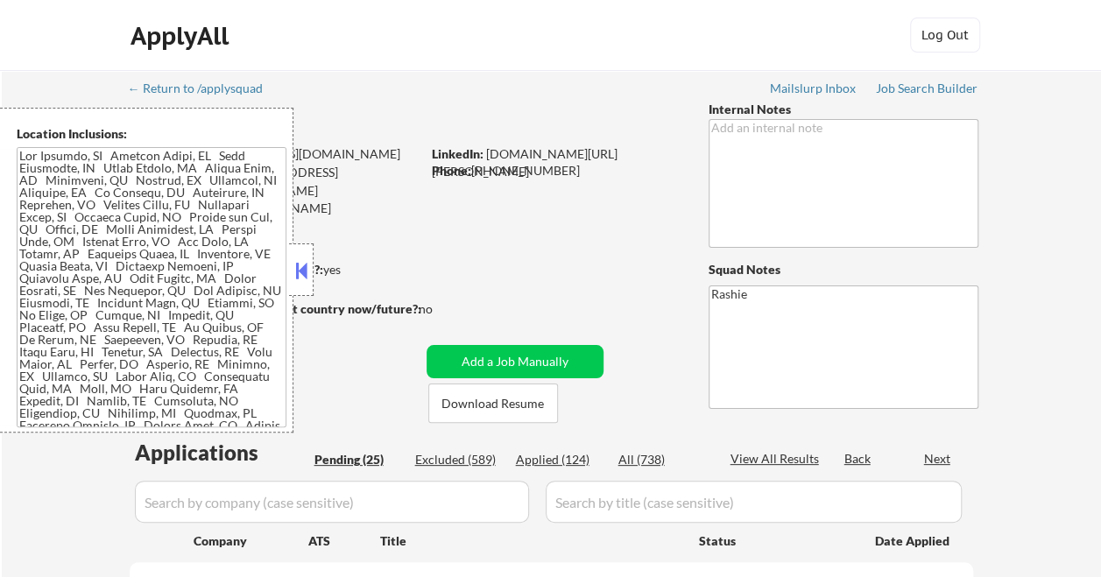
scroll to position [263, 0]
